Goal: Information Seeking & Learning: Check status

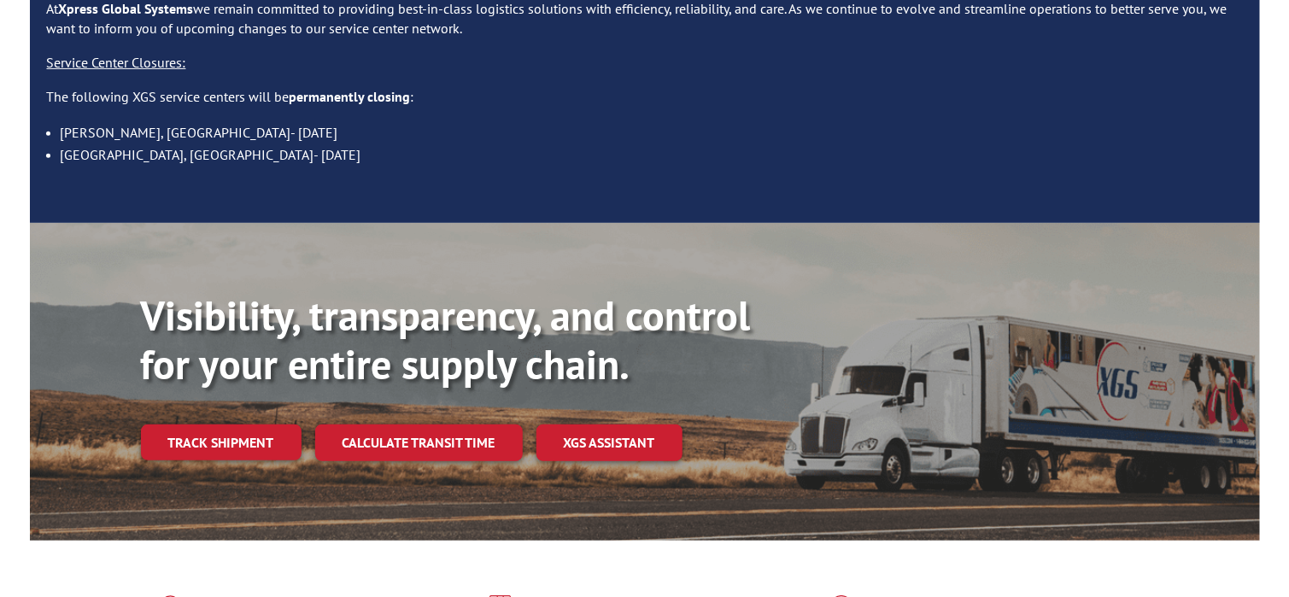
scroll to position [256, 0]
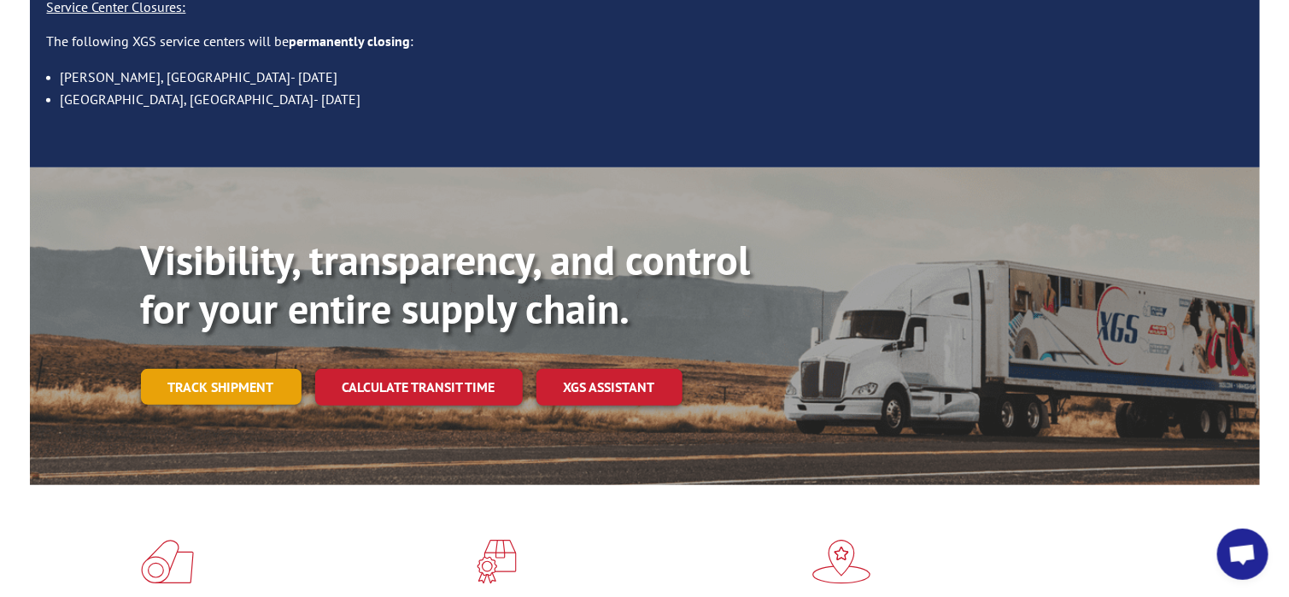
click at [256, 369] on link "Track shipment" at bounding box center [221, 387] width 161 height 36
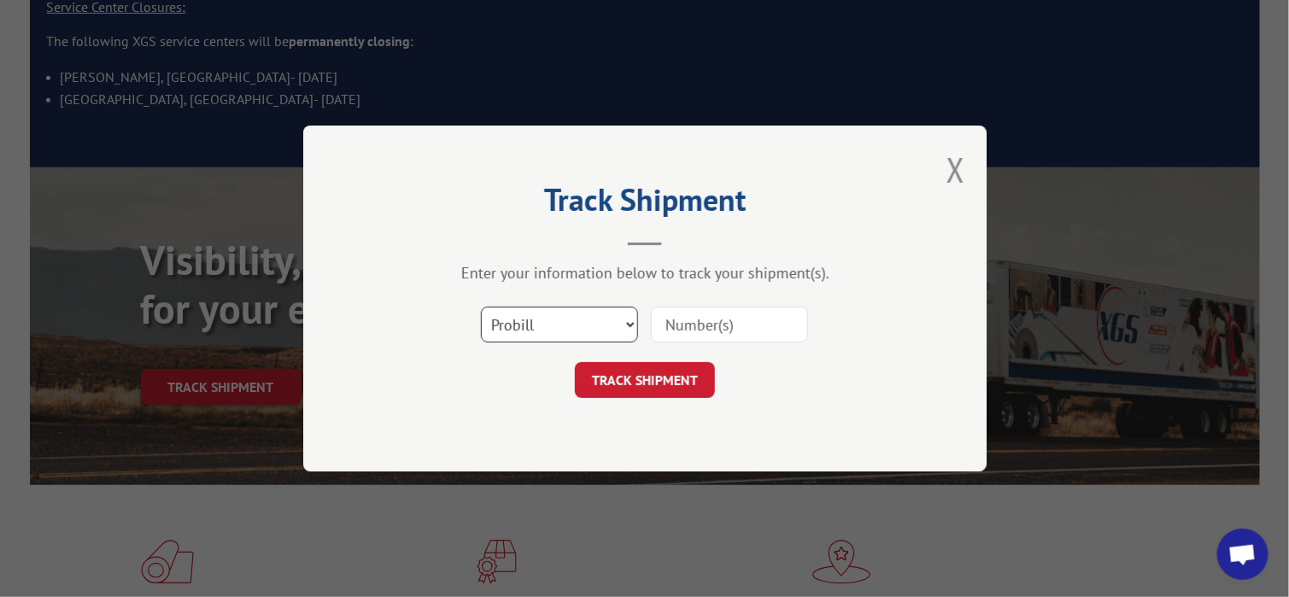
click at [531, 323] on select "Select category... Probill BOL PO" at bounding box center [559, 325] width 157 height 36
select select "bol"
click at [481, 307] on select "Select category... Probill BOL PO" at bounding box center [559, 325] width 157 height 36
click at [673, 325] on input at bounding box center [729, 325] width 157 height 36
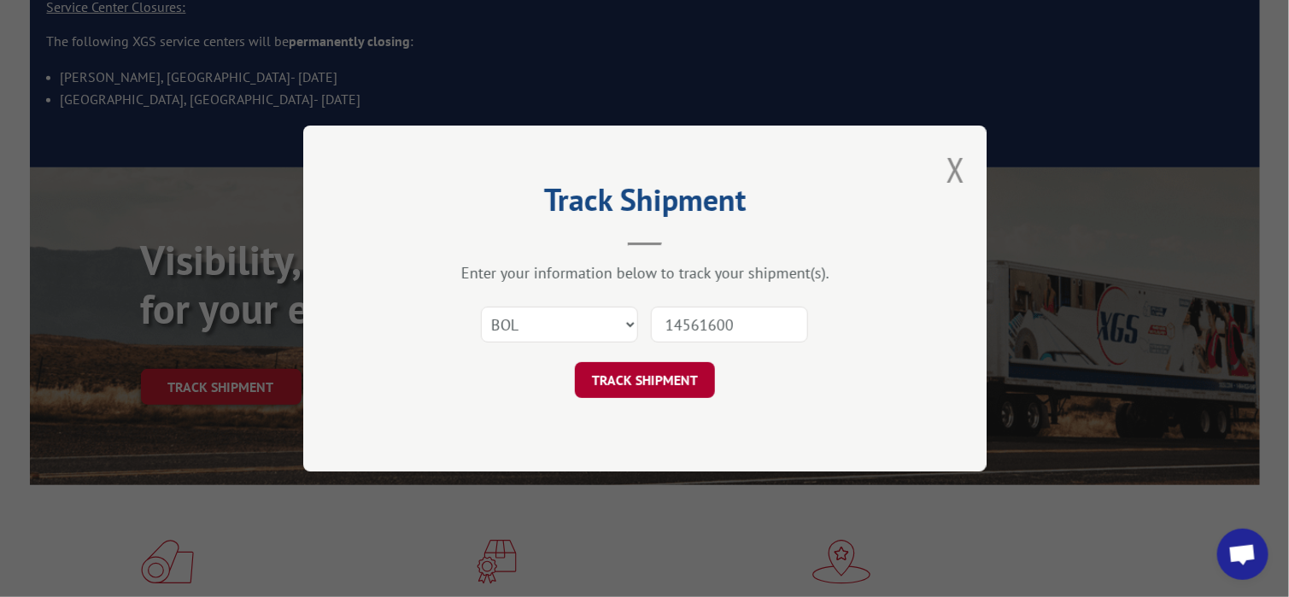
type input "14561600"
click at [662, 373] on button "TRACK SHIPMENT" at bounding box center [645, 380] width 140 height 36
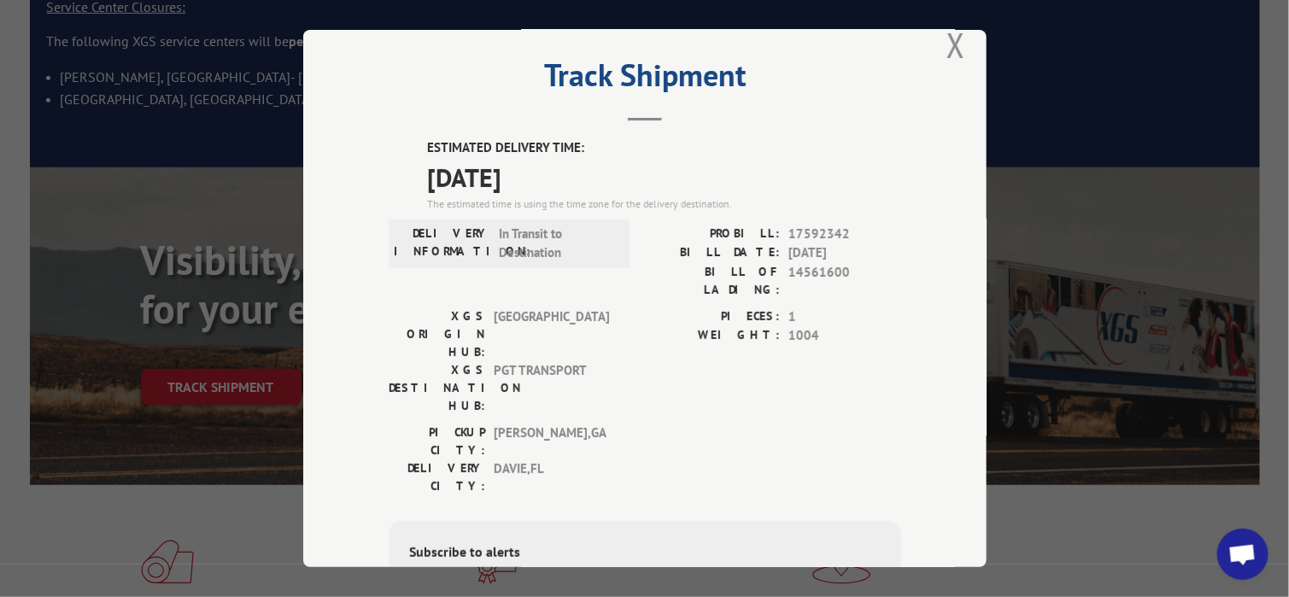
scroll to position [0, 0]
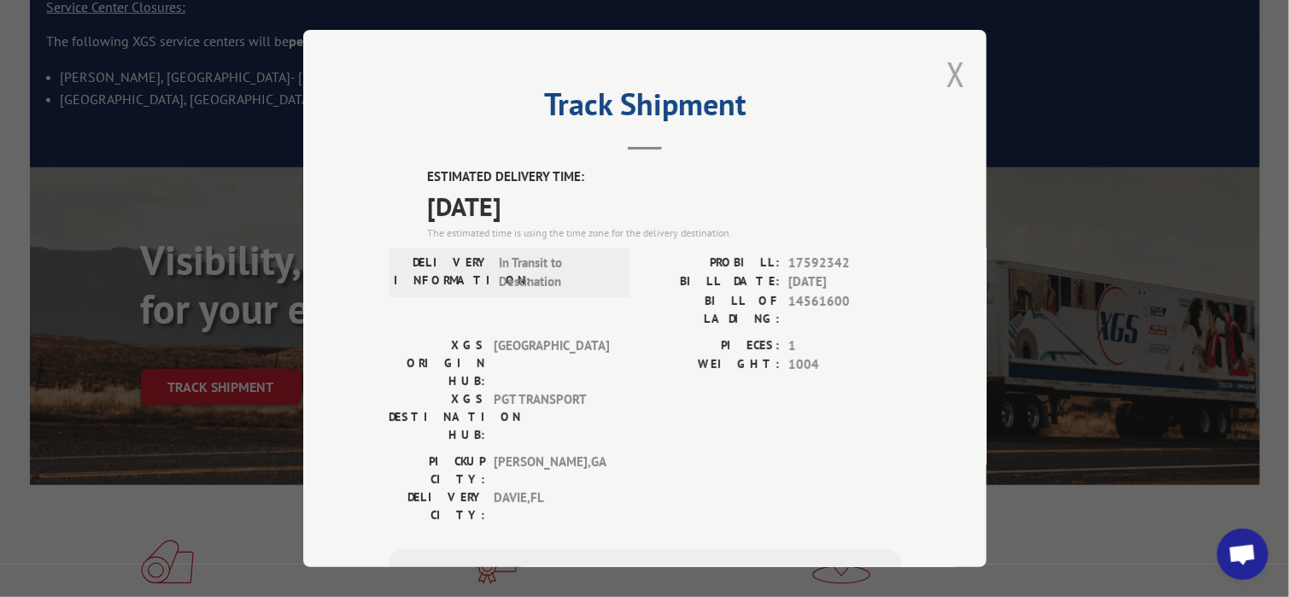
click at [949, 80] on button "Close modal" at bounding box center [956, 73] width 19 height 45
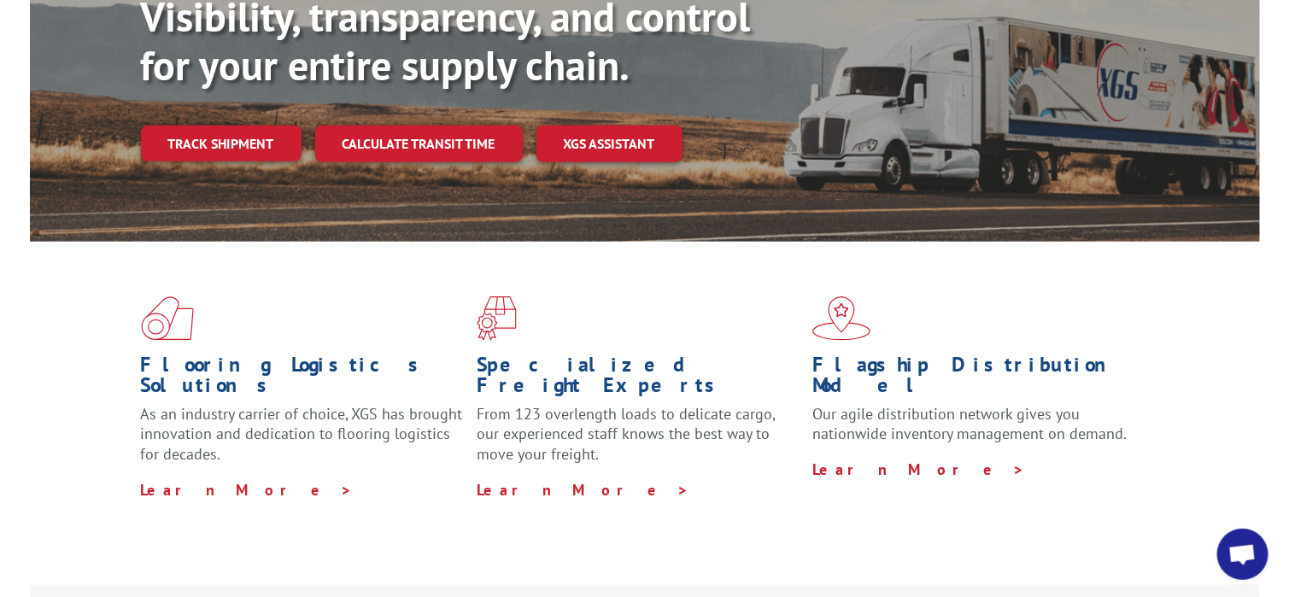
scroll to position [513, 0]
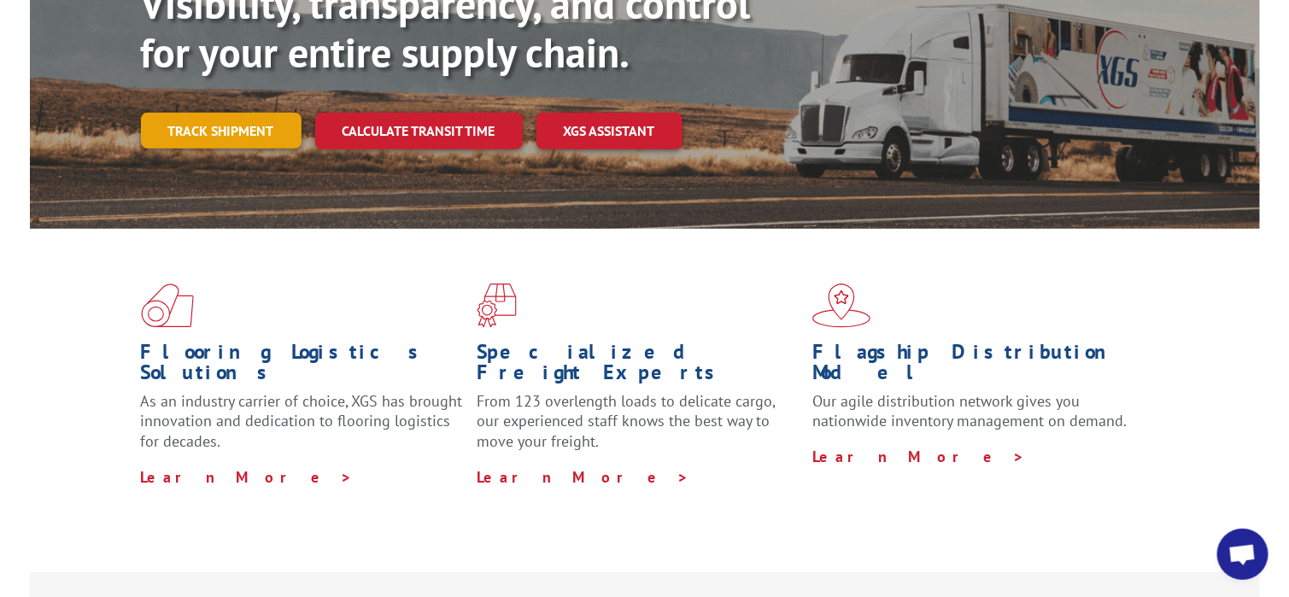
click at [218, 113] on link "Track shipment" at bounding box center [221, 131] width 161 height 36
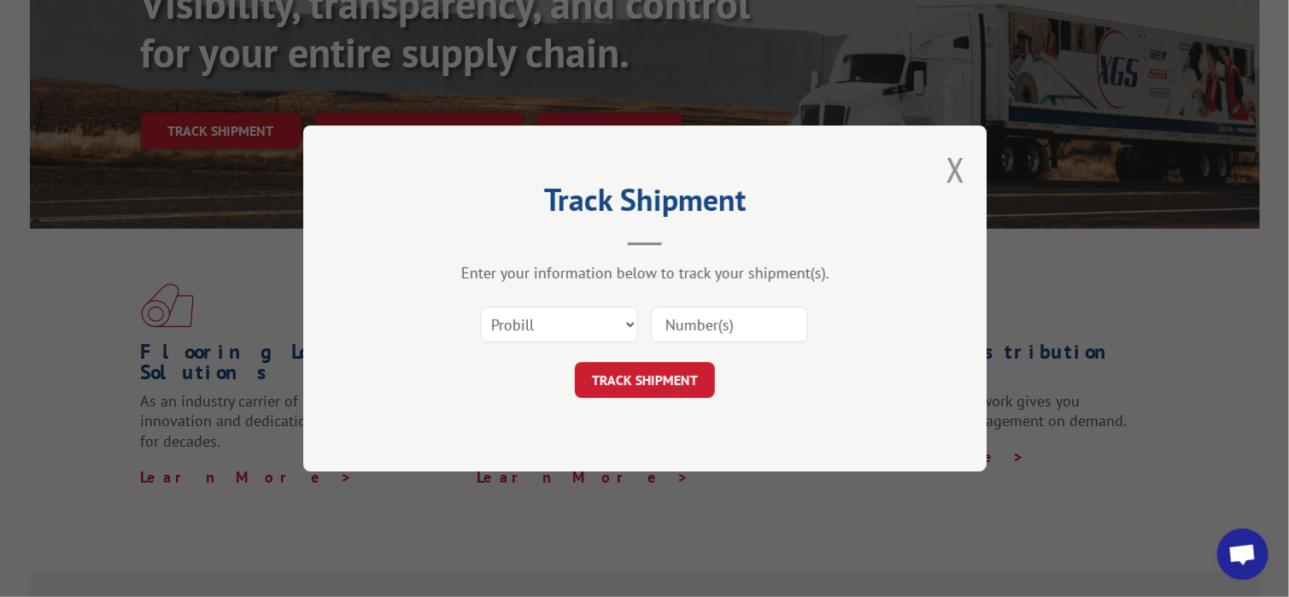
scroll to position [0, 0]
drag, startPoint x: 545, startPoint y: 319, endPoint x: 538, endPoint y: 340, distance: 22.4
click at [545, 319] on select "Select category... Probill BOL PO" at bounding box center [559, 325] width 157 height 36
select select "bol"
click at [481, 307] on select "Select category... Probill BOL PO" at bounding box center [559, 325] width 157 height 36
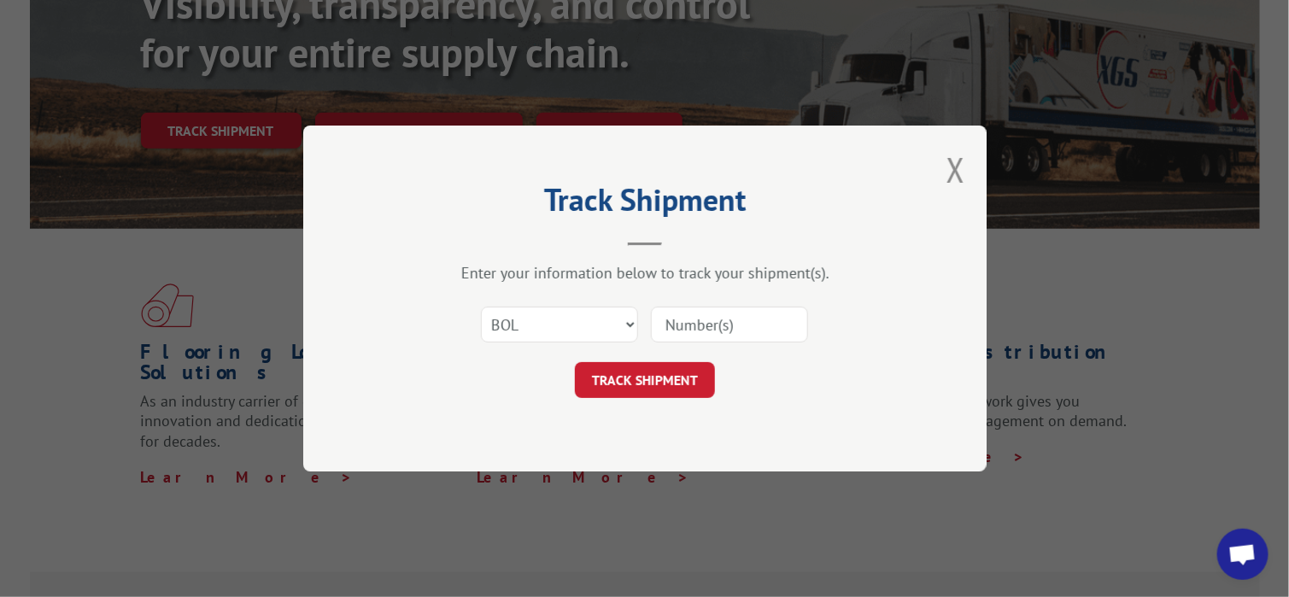
click at [717, 327] on input at bounding box center [729, 325] width 157 height 36
type input "14561772"
click at [681, 383] on button "TRACK SHIPMENT" at bounding box center [645, 380] width 140 height 36
